Goal: Transaction & Acquisition: Book appointment/travel/reservation

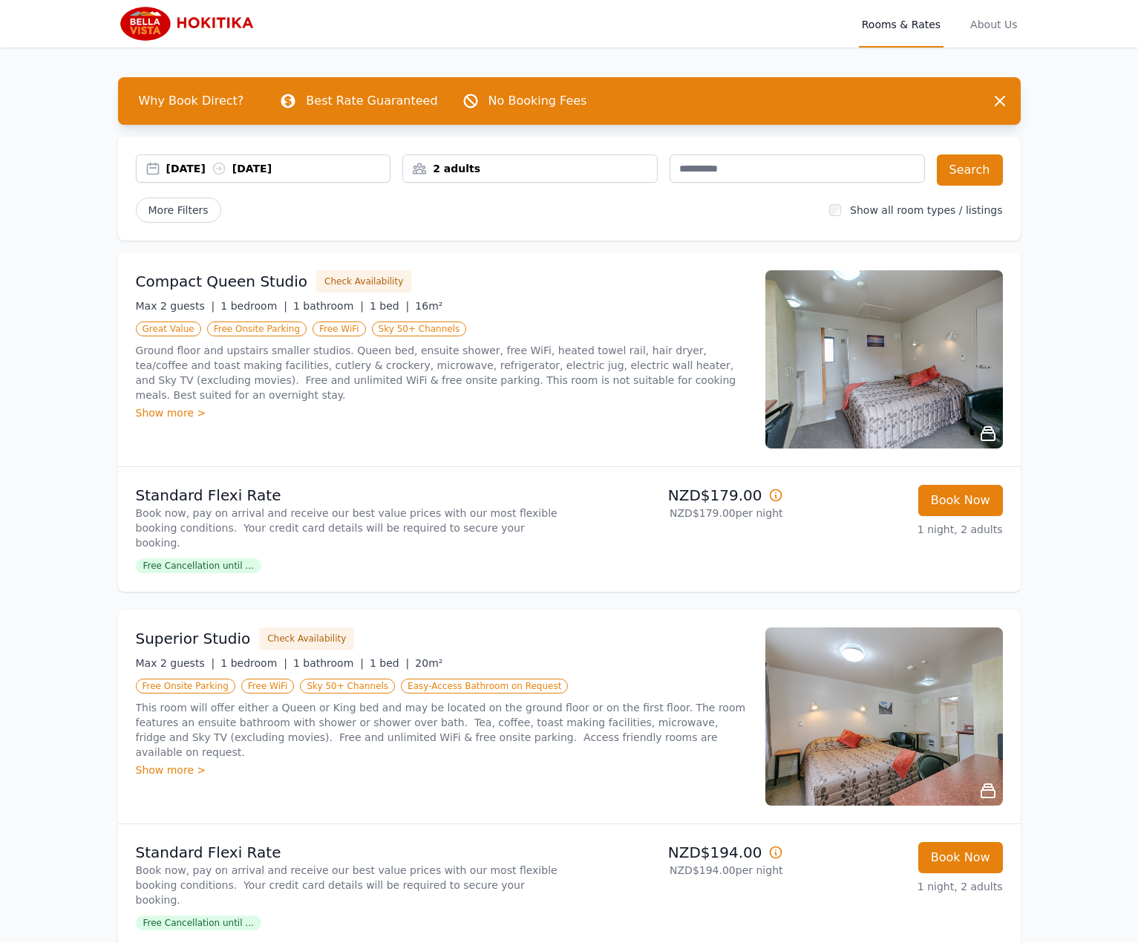
click at [624, 168] on div "2 adults" at bounding box center [530, 168] width 254 height 15
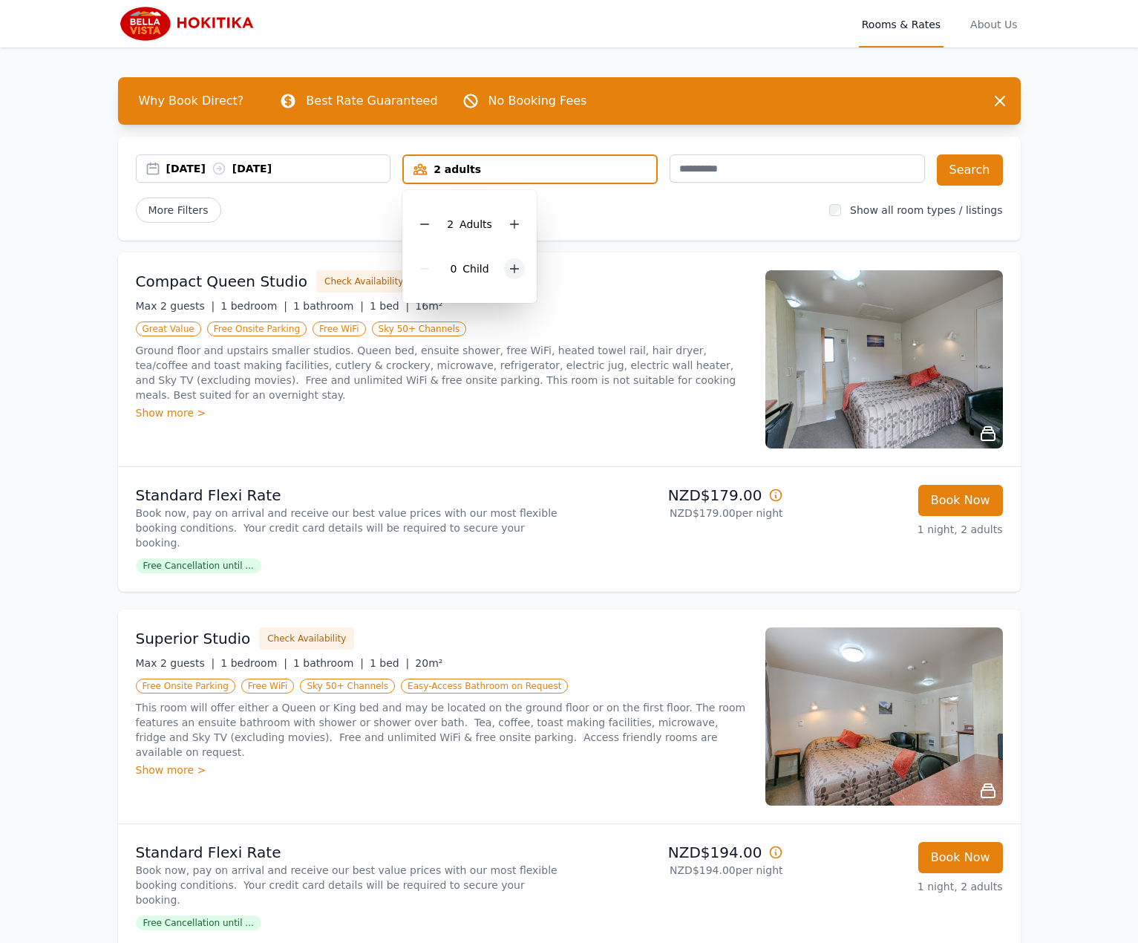
click at [514, 265] on icon at bounding box center [514, 269] width 12 height 12
click at [992, 177] on button "Search" at bounding box center [970, 169] width 66 height 31
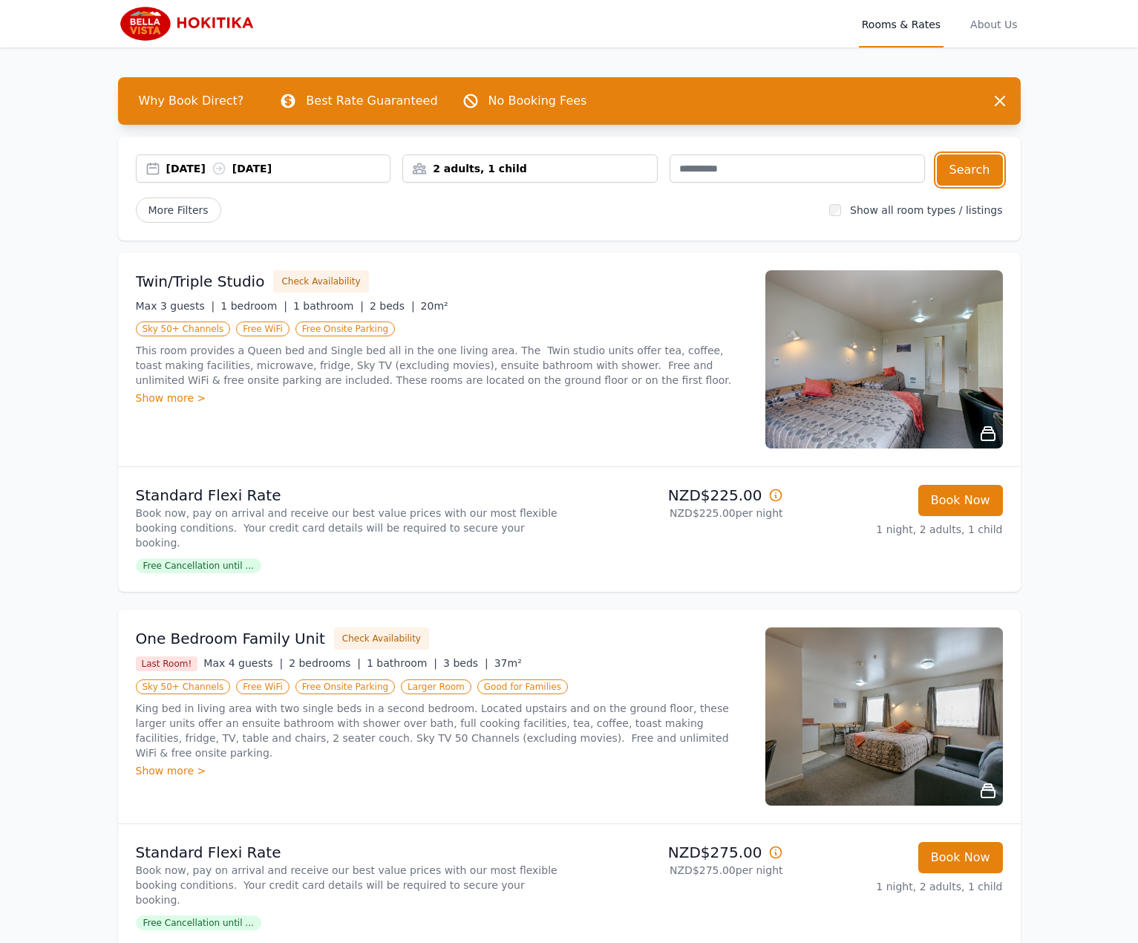
click at [599, 163] on div "2 adults, 1 child" at bounding box center [530, 168] width 254 height 15
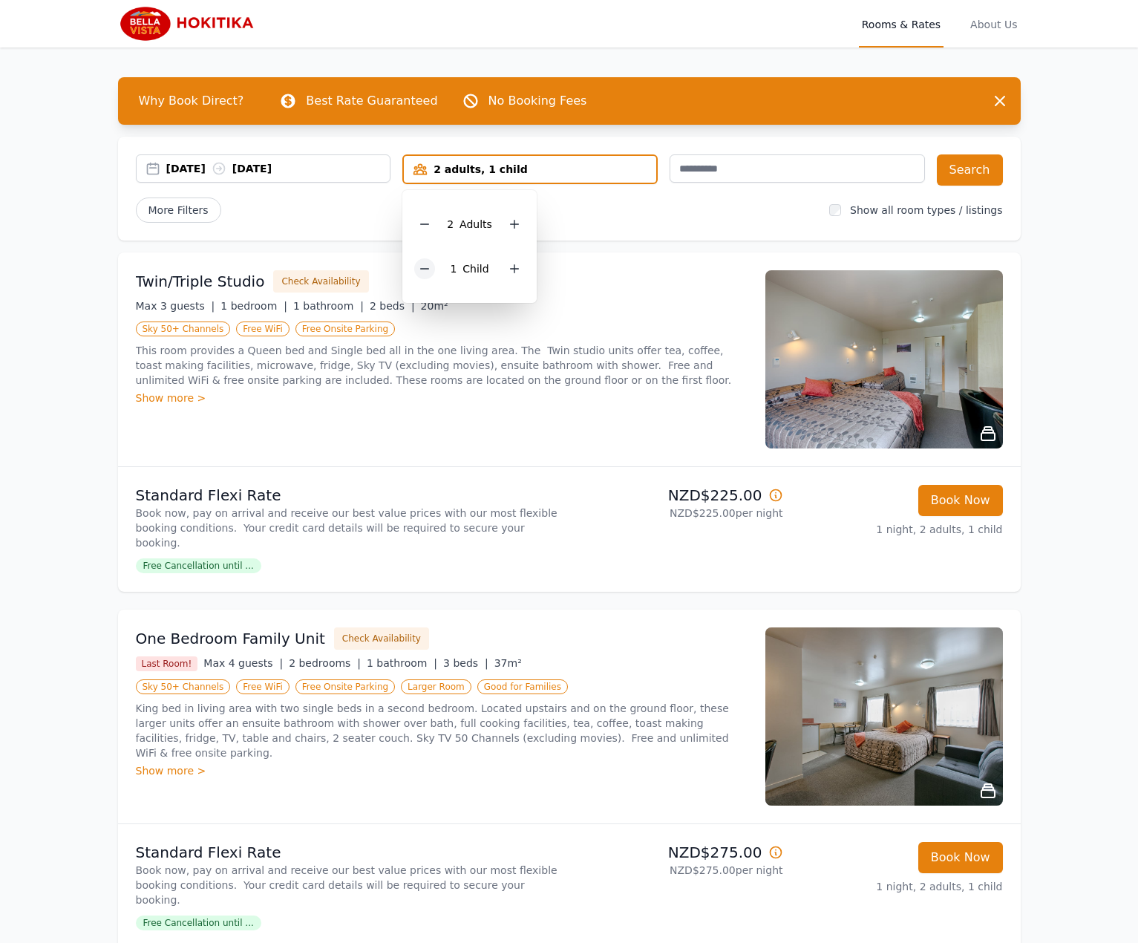
click at [434, 265] on div "1 Child" at bounding box center [469, 268] width 111 height 45
click at [434, 271] on div at bounding box center [424, 268] width 21 height 21
click at [969, 166] on button "Search" at bounding box center [970, 169] width 66 height 31
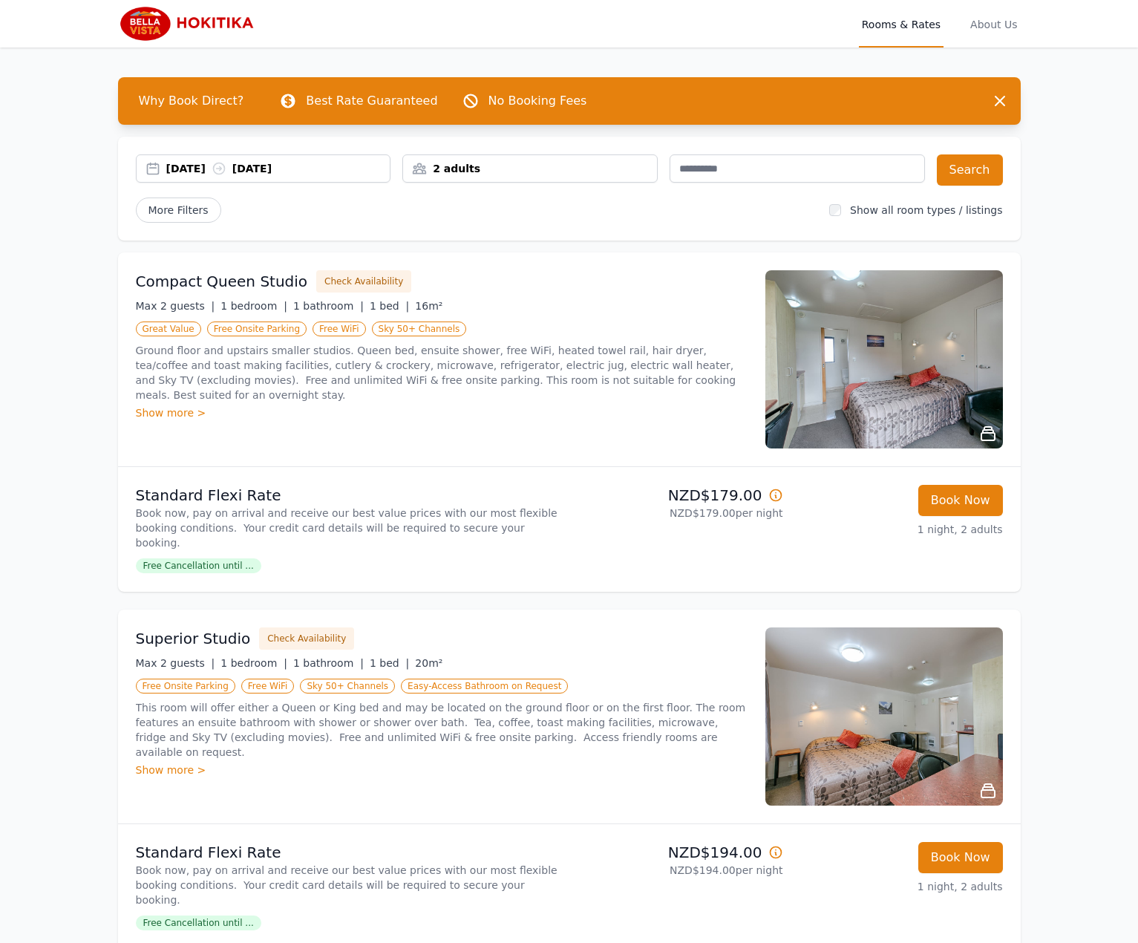
click at [593, 165] on div "2 adults" at bounding box center [530, 168] width 254 height 15
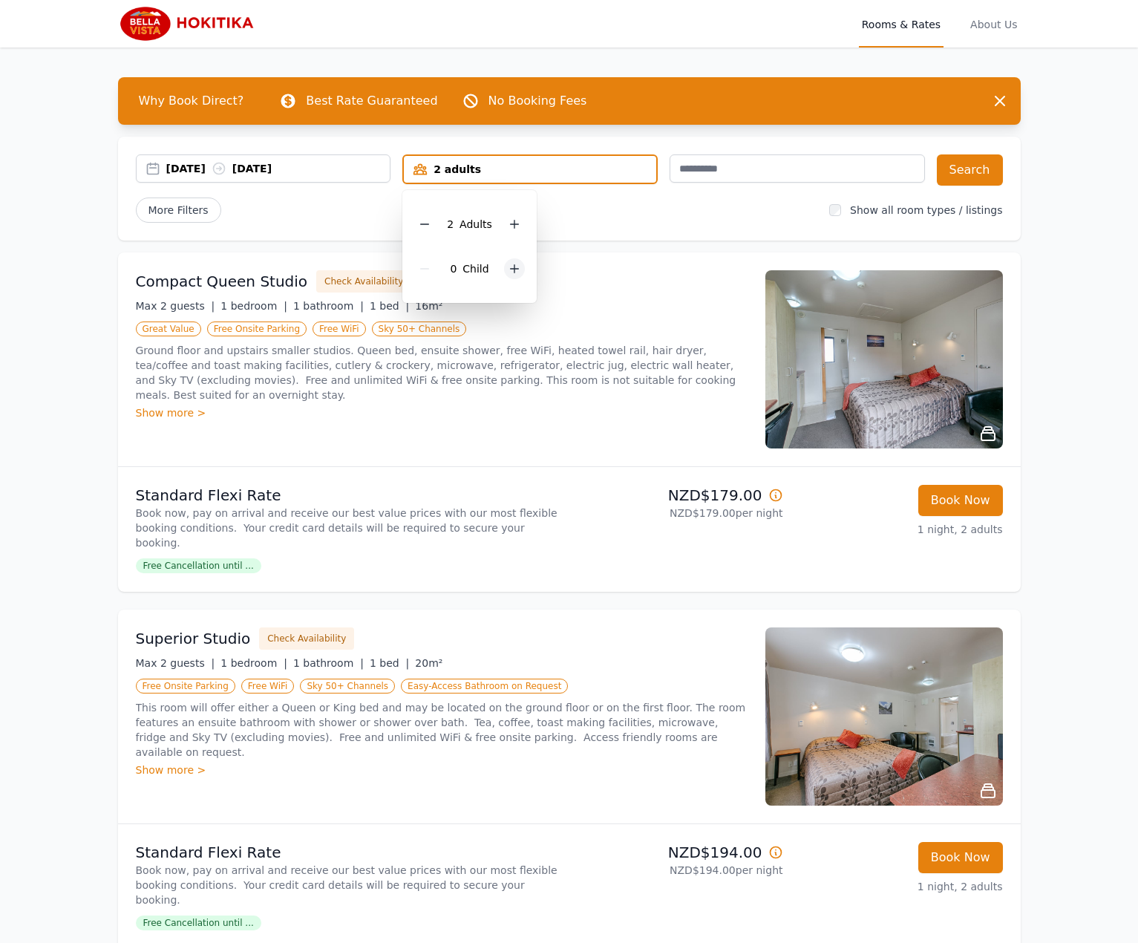
click at [517, 272] on icon at bounding box center [514, 269] width 12 height 12
click at [520, 220] on div at bounding box center [514, 224] width 21 height 21
click at [423, 275] on div at bounding box center [424, 268] width 21 height 21
click at [982, 169] on button "Search" at bounding box center [970, 169] width 66 height 31
